Goal: Task Accomplishment & Management: Manage account settings

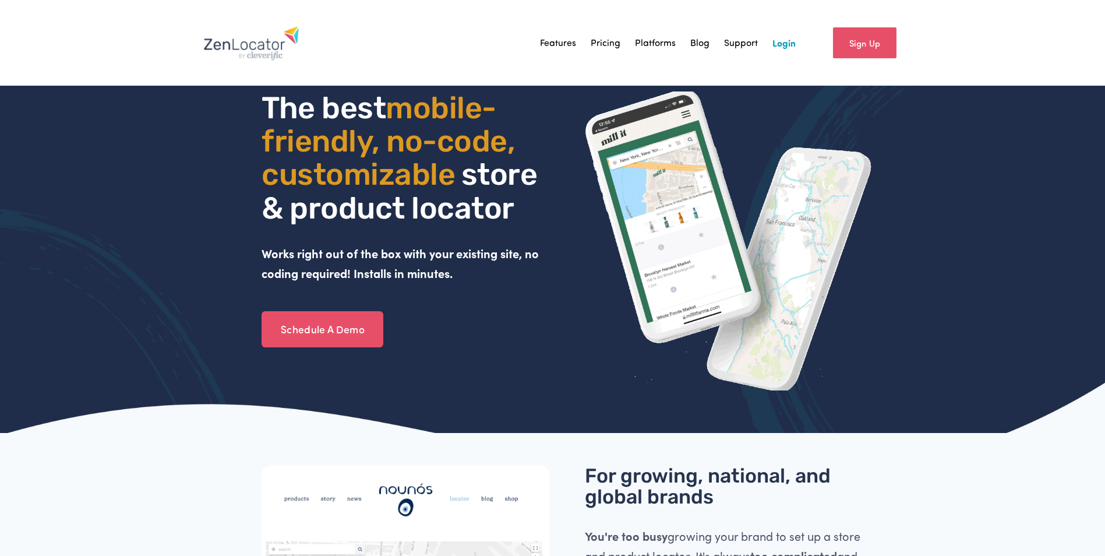
click at [778, 44] on link "Login" at bounding box center [783, 42] width 23 height 17
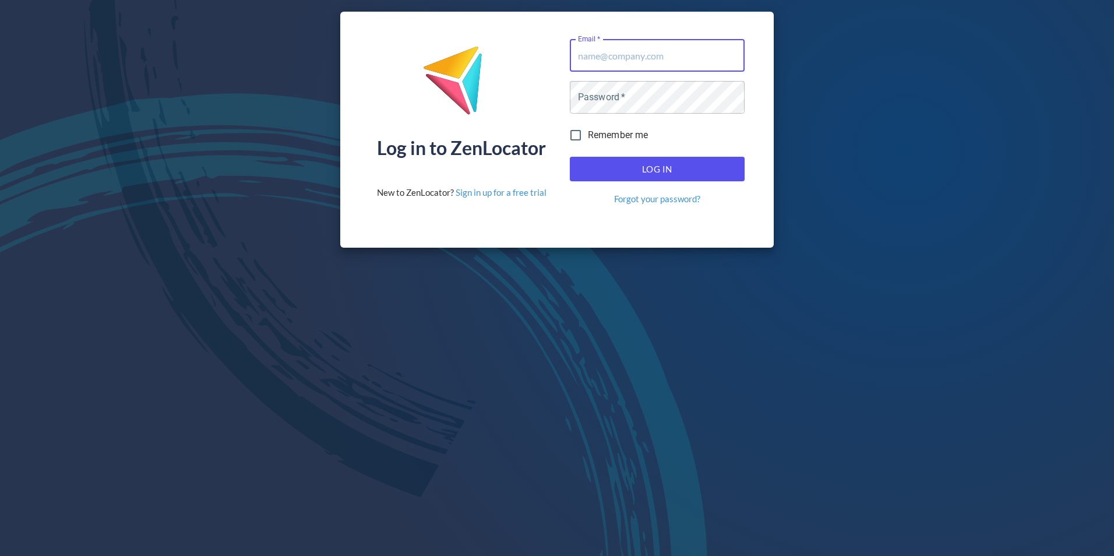
click at [580, 61] on input "Email   *" at bounding box center [657, 55] width 175 height 33
type input "[EMAIL_ADDRESS][DOMAIN_NAME]"
click at [579, 59] on input "Email   *" at bounding box center [657, 55] width 175 height 33
type input "jsobotta@schmidtbaking.com"
click at [576, 136] on input "Remember me" at bounding box center [575, 135] width 24 height 24
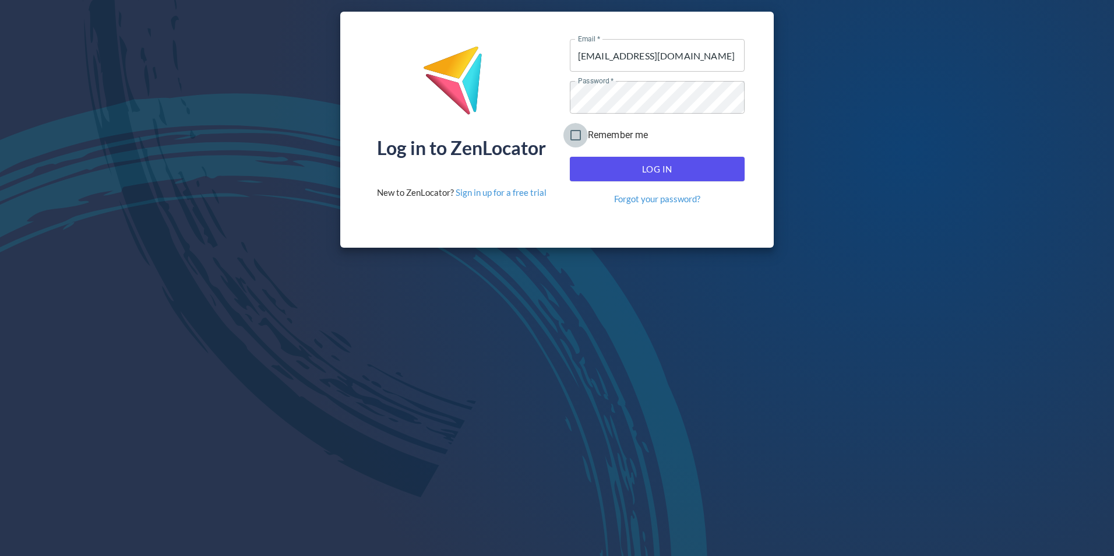
checkbox input "true"
click at [647, 170] on span "Log In" at bounding box center [656, 168] width 149 height 15
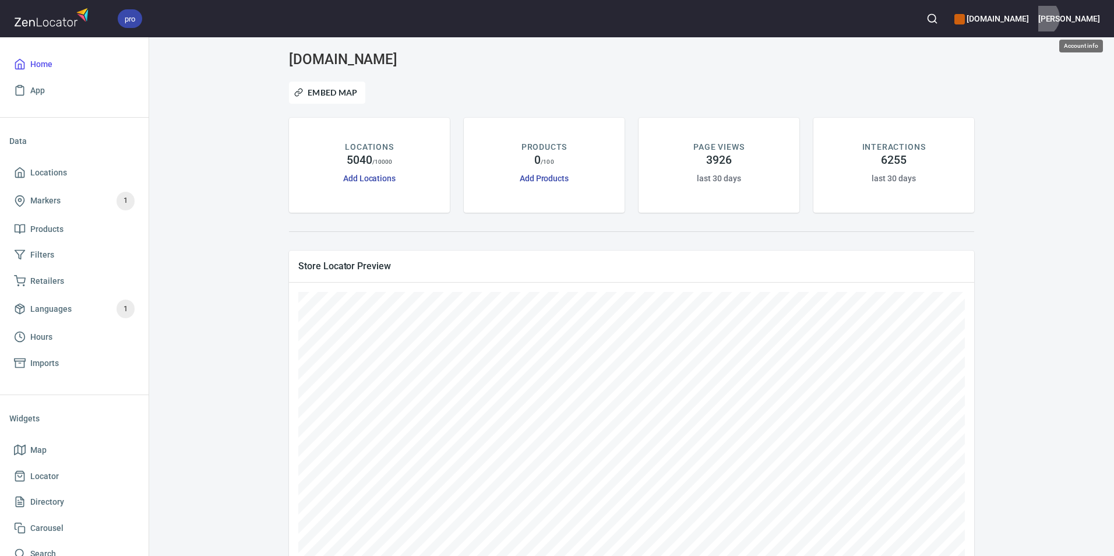
click at [1087, 17] on h6 "Jeff" at bounding box center [1069, 18] width 62 height 13
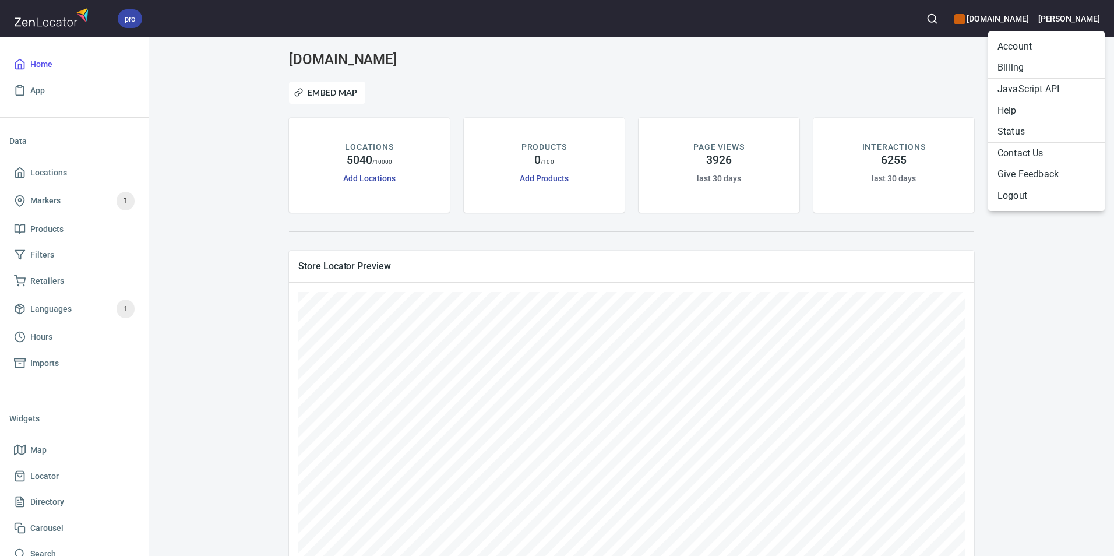
click at [1019, 67] on li "Billing" at bounding box center [1046, 67] width 116 height 21
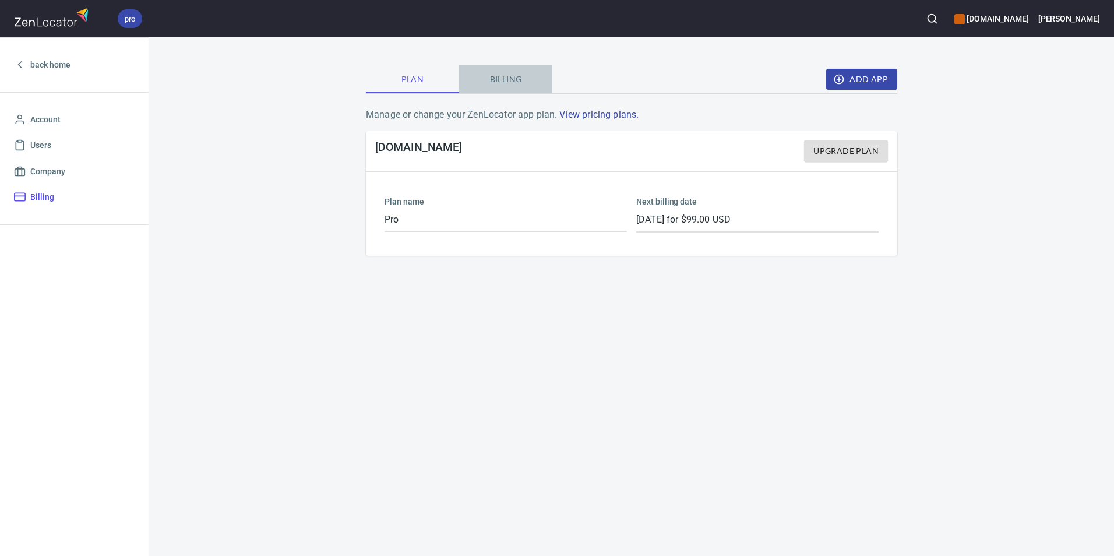
click at [507, 79] on span "Billing" at bounding box center [505, 79] width 79 height 15
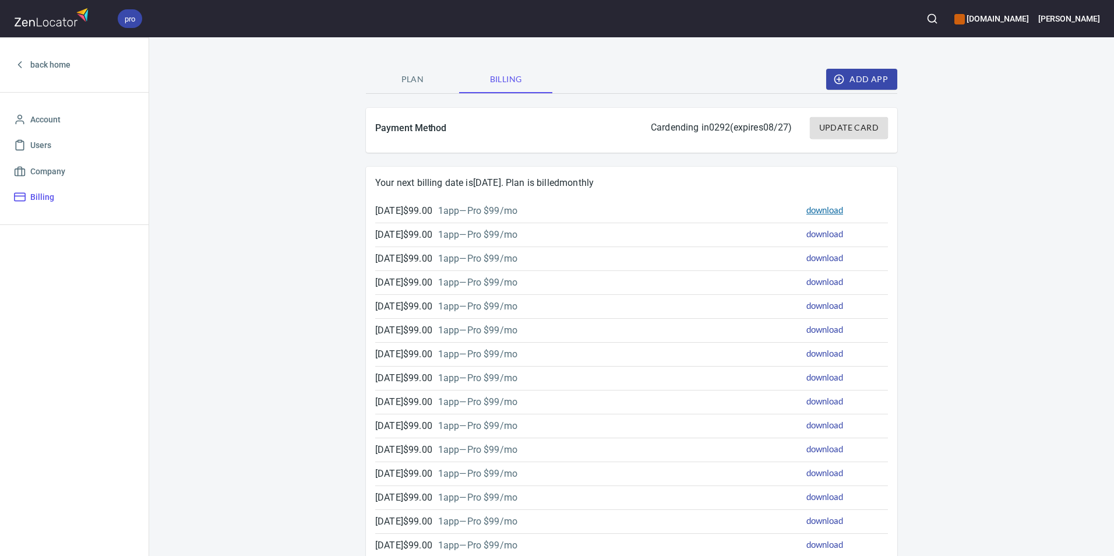
click at [818, 211] on link "download" at bounding box center [824, 209] width 37 height 10
